Goal: Check status: Check status

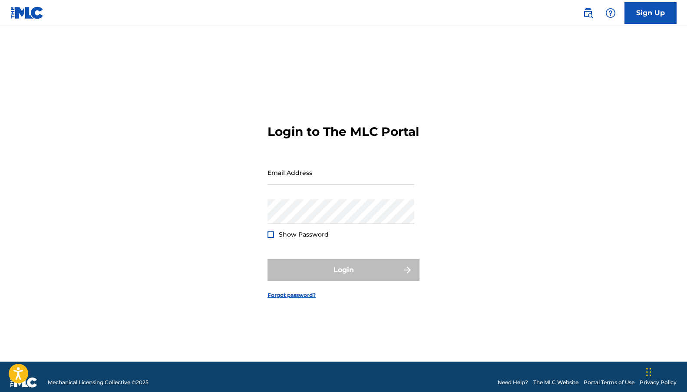
type input "[EMAIL_ADDRESS][DOMAIN_NAME]"
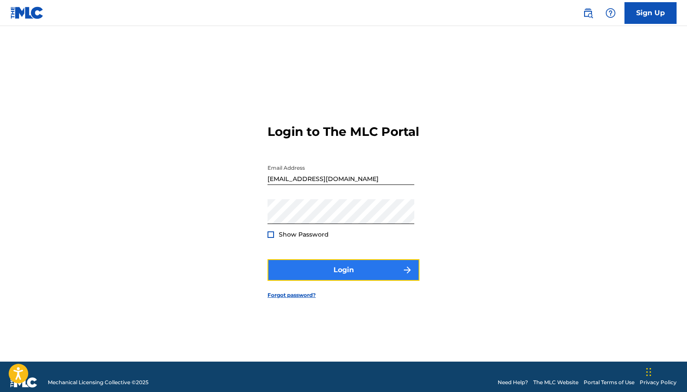
click at [343, 270] on button "Login" at bounding box center [343, 270] width 152 height 22
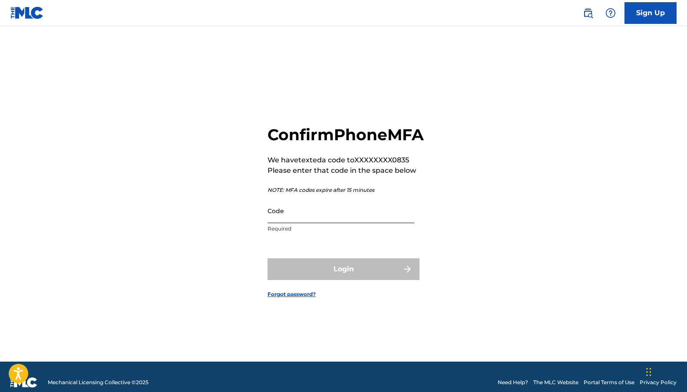
click at [286, 223] on input "Code" at bounding box center [340, 210] width 147 height 25
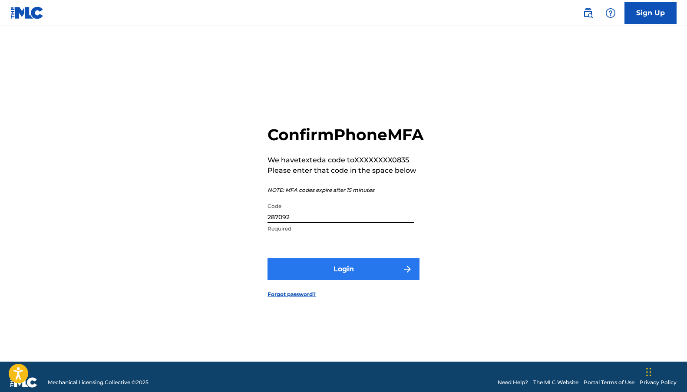
type input "287092"
click at [380, 280] on button "Login" at bounding box center [343, 269] width 152 height 22
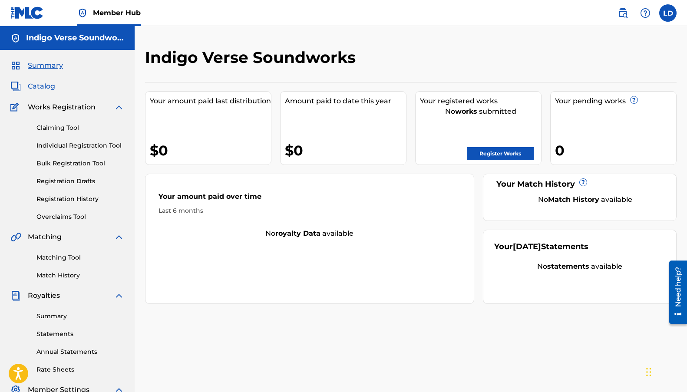
click at [45, 85] on span "Catalog" at bounding box center [41, 86] width 27 height 10
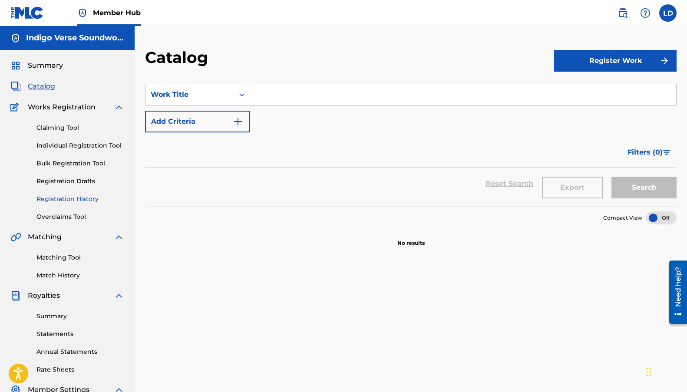
click at [67, 196] on link "Registration History" at bounding box center [80, 198] width 88 height 9
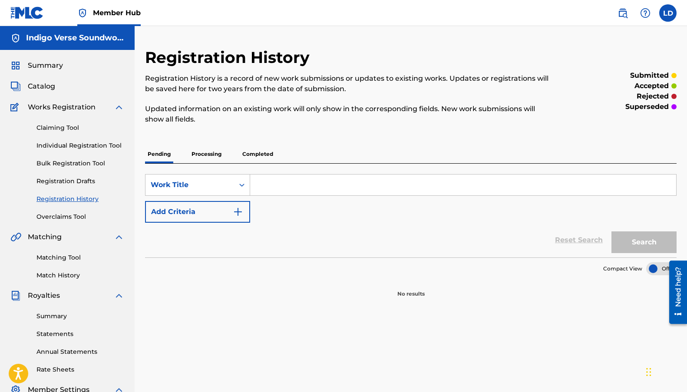
click at [211, 157] on p "Processing" at bounding box center [206, 154] width 35 height 18
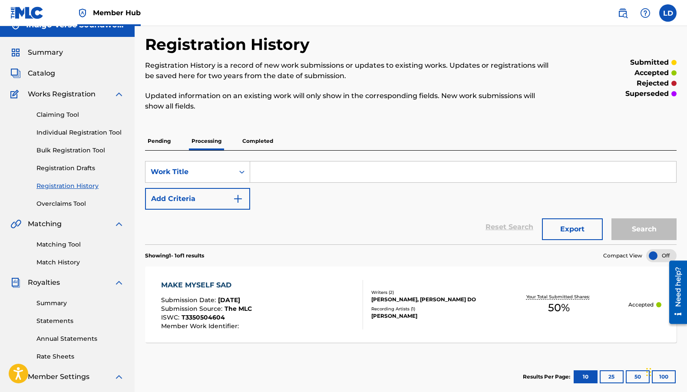
scroll to position [43, 0]
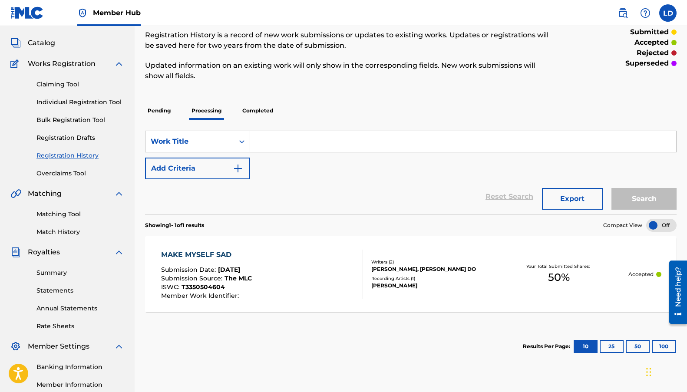
click at [246, 113] on p "Completed" at bounding box center [258, 111] width 36 height 18
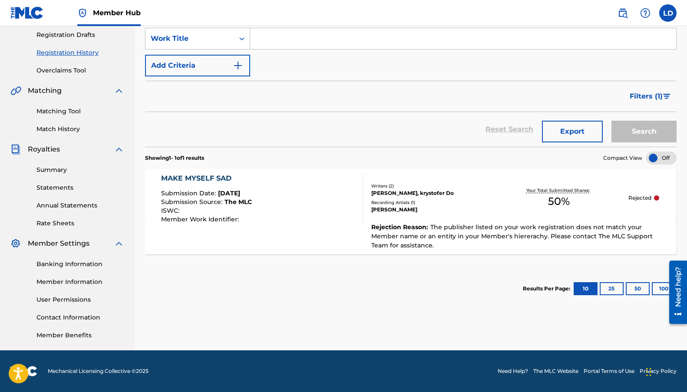
scroll to position [59, 0]
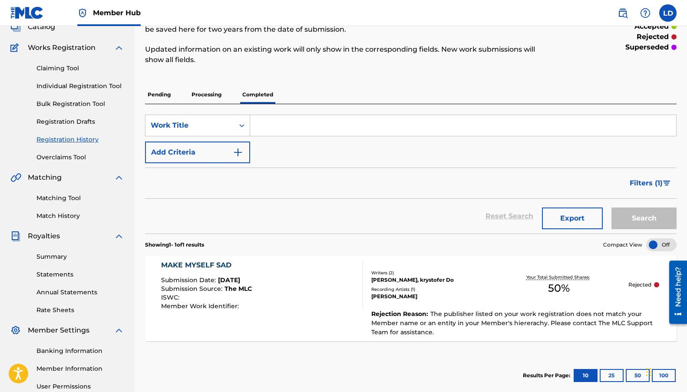
click at [214, 95] on p "Processing" at bounding box center [206, 95] width 35 height 18
